Goal: Task Accomplishment & Management: Use online tool/utility

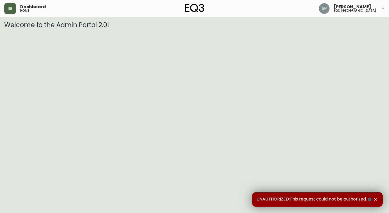
click at [11, 7] on icon "button" at bounding box center [10, 8] width 4 height 4
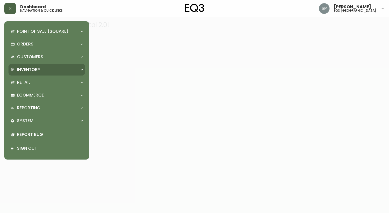
click at [80, 67] on icon at bounding box center [82, 69] width 4 height 4
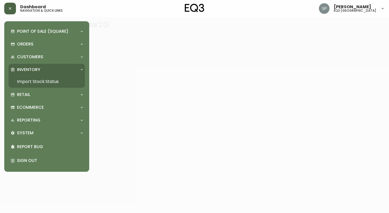
click at [43, 82] on link "Import Stock Status" at bounding box center [46, 81] width 76 height 12
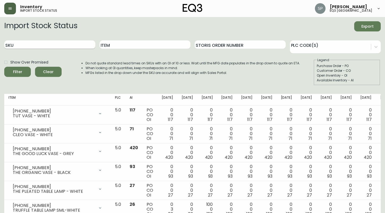
click at [45, 41] on input "SKU" at bounding box center [49, 44] width 91 height 8
type input "3020-801-4-b"
click at [23, 72] on span "Filter" at bounding box center [17, 71] width 18 height 7
